Goal: Navigation & Orientation: Go to known website

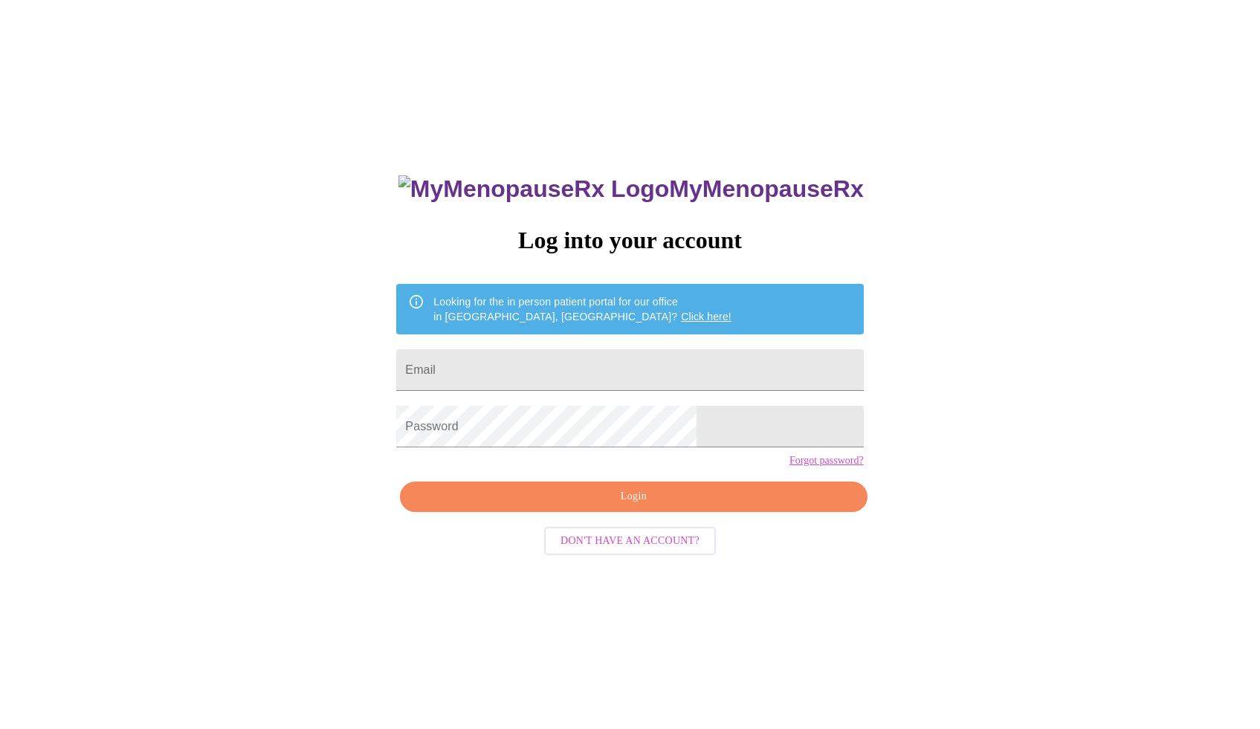
click at [972, 91] on div "MyMenopauseRx Log into your account Looking for the in person patient portal fo…" at bounding box center [630, 443] width 1248 height 875
